Goal: Information Seeking & Learning: Find specific page/section

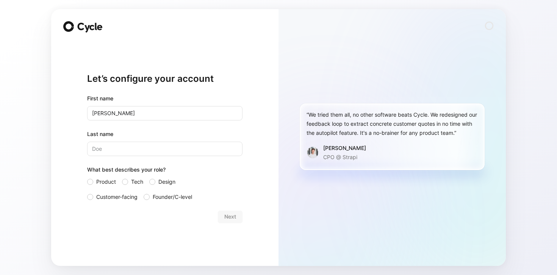
type input "[PERSON_NAME]"
type input "Fetgenheuer"
click at [125, 183] on div at bounding box center [125, 182] width 6 height 6
click at [122, 177] on input "Tech" at bounding box center [122, 177] width 0 height 0
click at [231, 219] on span "Next" at bounding box center [230, 216] width 12 height 9
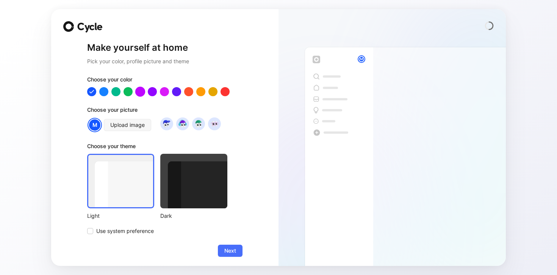
click at [141, 92] on div at bounding box center [140, 92] width 10 height 10
click at [130, 125] on span "Upload image" at bounding box center [127, 124] width 34 height 9
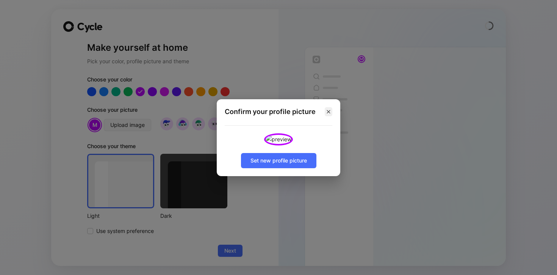
click at [330, 110] on icon "button" at bounding box center [328, 111] width 3 height 3
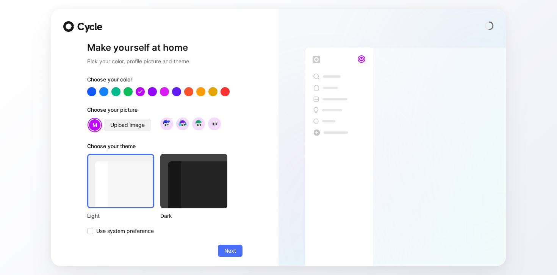
click at [133, 125] on span "Upload image" at bounding box center [127, 124] width 34 height 9
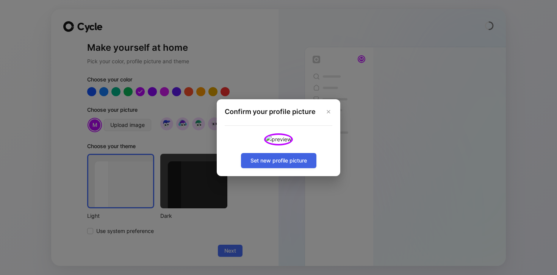
click at [286, 165] on span "Set new profile picture" at bounding box center [278, 160] width 56 height 9
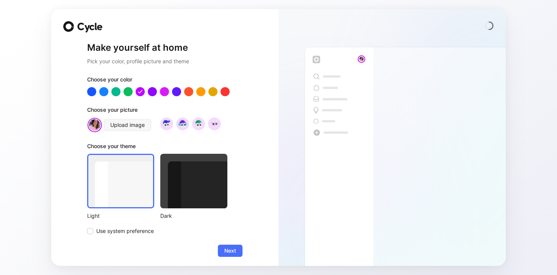
click at [129, 202] on div at bounding box center [120, 181] width 67 height 55
click at [233, 251] on span "Next" at bounding box center [230, 250] width 12 height 9
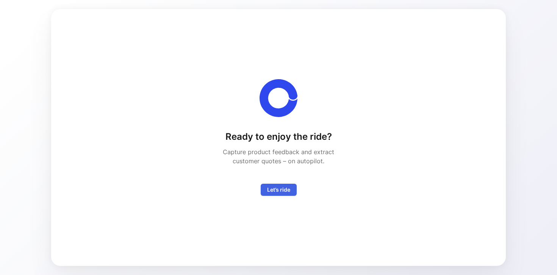
click at [283, 192] on span "Let’s ride" at bounding box center [278, 189] width 23 height 9
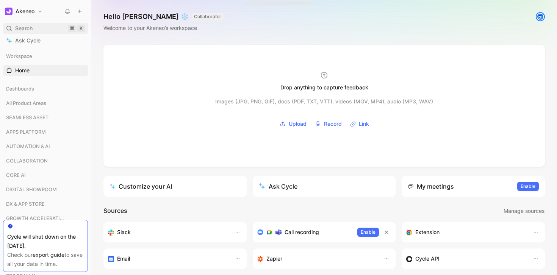
click at [29, 31] on span "Search" at bounding box center [23, 28] width 17 height 9
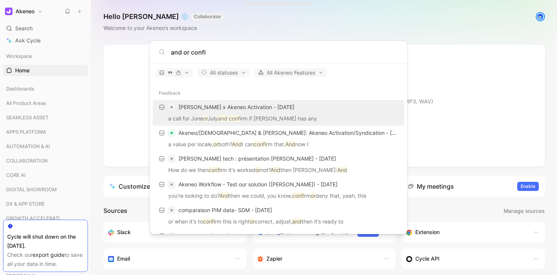
drag, startPoint x: 210, startPoint y: 51, endPoint x: 133, endPoint y: 50, distance: 76.9
click at [133, 50] on body "Akeneo Search ⌘ K Ask Cycle Workspace Home G then H Dashboards All Product Area…" at bounding box center [278, 137] width 557 height 275
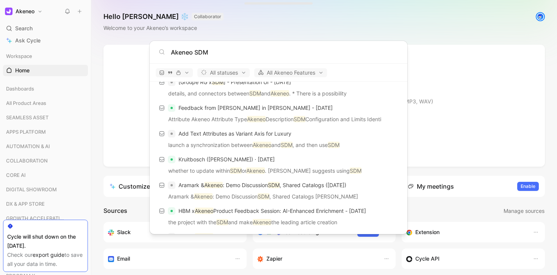
scroll to position [239, 0]
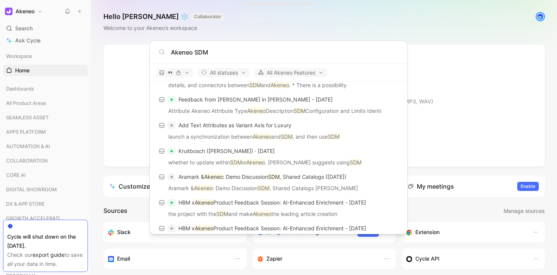
type input "Akeneo SDM"
click at [121, 158] on body "Akeneo Search ⌘ K Ask Cycle Workspace Home G then H Dashboards All Product Area…" at bounding box center [278, 137] width 557 height 275
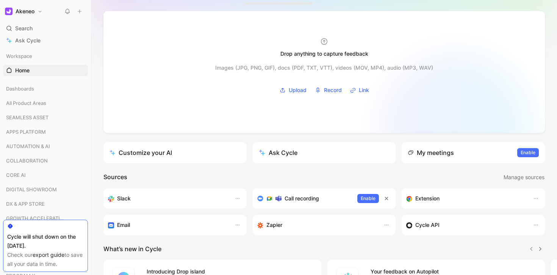
scroll to position [34, 0]
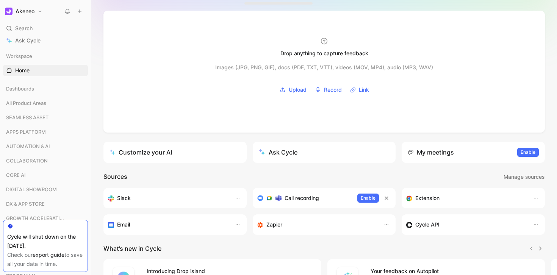
click at [444, 151] on div "My meetings" at bounding box center [430, 152] width 46 height 9
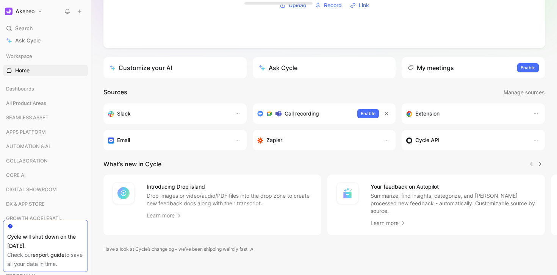
scroll to position [120, 0]
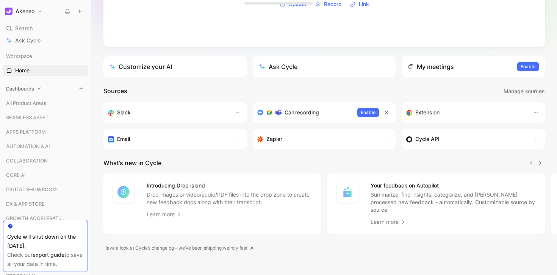
click at [12, 89] on span "Dashboards" at bounding box center [20, 89] width 28 height 8
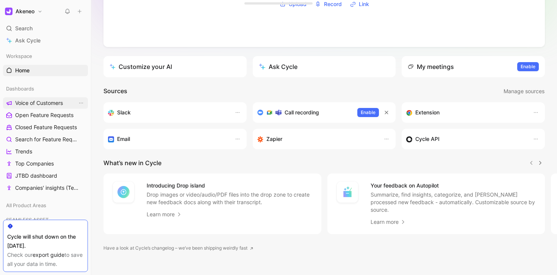
click at [30, 106] on span "Voice of Customers" at bounding box center [39, 103] width 48 height 8
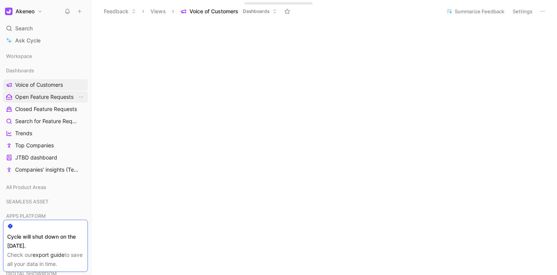
click at [50, 98] on span "Open Feature Requests" at bounding box center [44, 97] width 58 height 8
click at [24, 110] on span "Closed Feature Requests" at bounding box center [46, 109] width 62 height 8
click at [25, 25] on span "Search" at bounding box center [23, 28] width 17 height 9
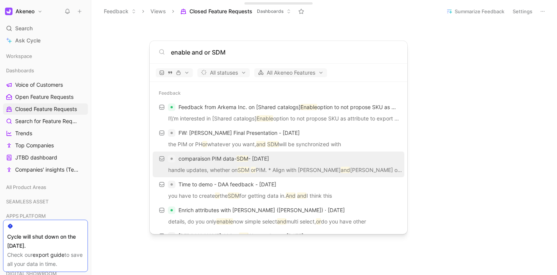
type input "enable and or SDM"
click at [200, 164] on div "comparaison PIM data- SDM - [DATE]" at bounding box center [278, 159] width 247 height 14
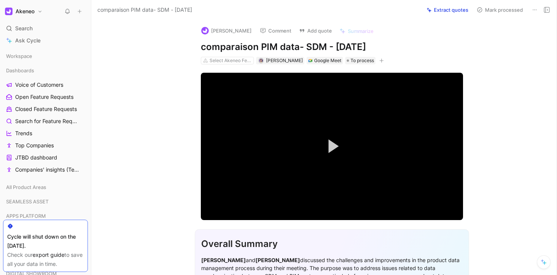
click at [308, 31] on button "Add quote" at bounding box center [315, 30] width 40 height 11
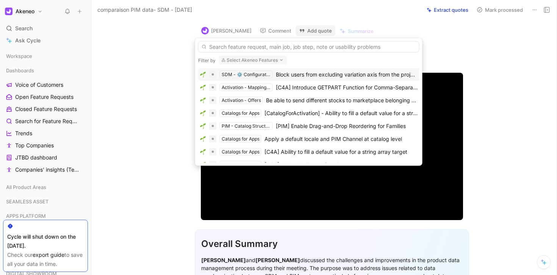
click at [289, 71] on div "Block users from excluding variation axis from the projects," at bounding box center [347, 74] width 142 height 9
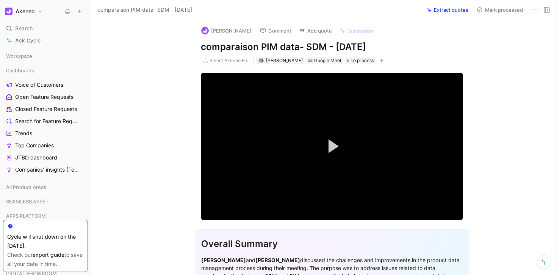
click at [21, 8] on button "Akeneo" at bounding box center [23, 11] width 41 height 11
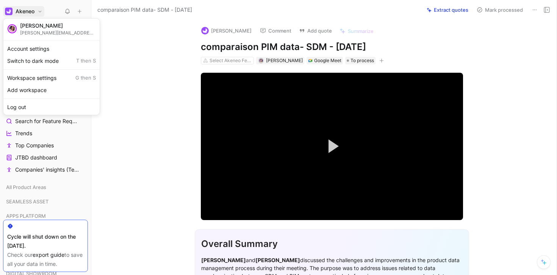
click at [108, 153] on div at bounding box center [278, 137] width 557 height 275
